Goal: Task Accomplishment & Management: Use online tool/utility

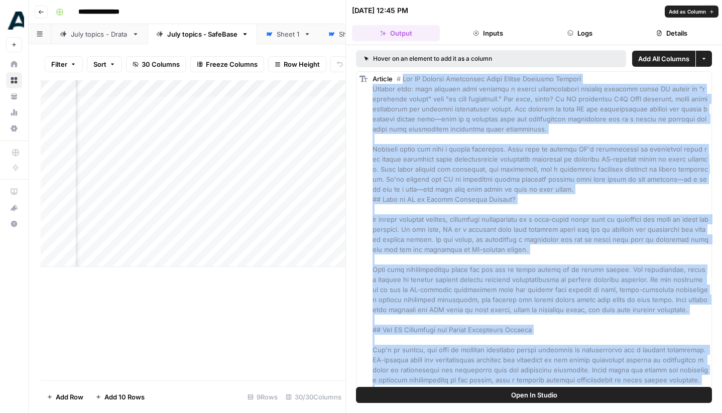
scroll to position [1641, 0]
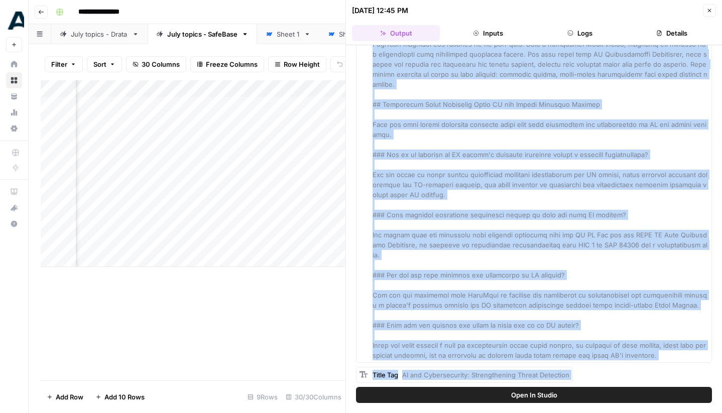
click at [712, 12] on icon "button" at bounding box center [709, 11] width 6 height 6
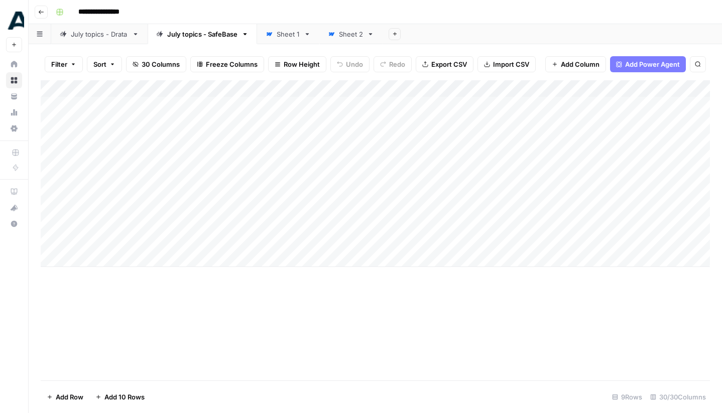
click at [190, 228] on div "Add Column" at bounding box center [375, 173] width 669 height 187
click at [665, 224] on div "Add Column" at bounding box center [375, 173] width 669 height 187
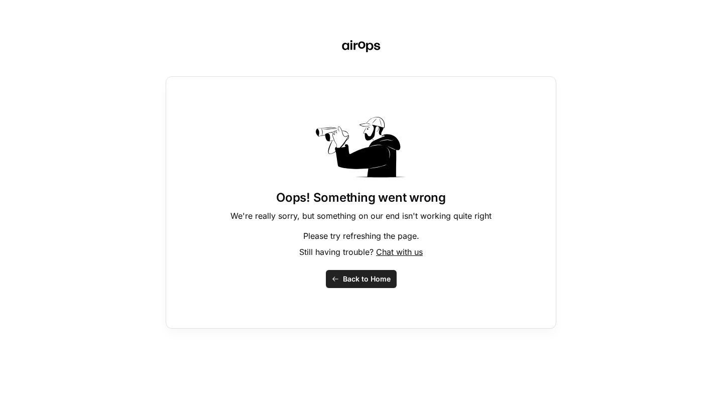
click at [380, 282] on span "Back to Home" at bounding box center [367, 279] width 48 height 10
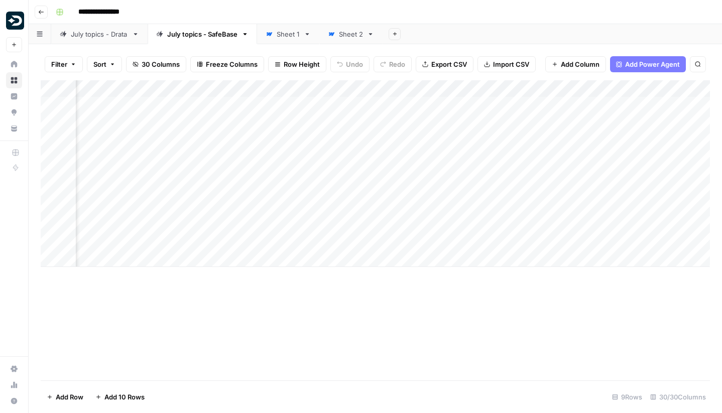
scroll to position [0, 2262]
